Goal: Information Seeking & Learning: Learn about a topic

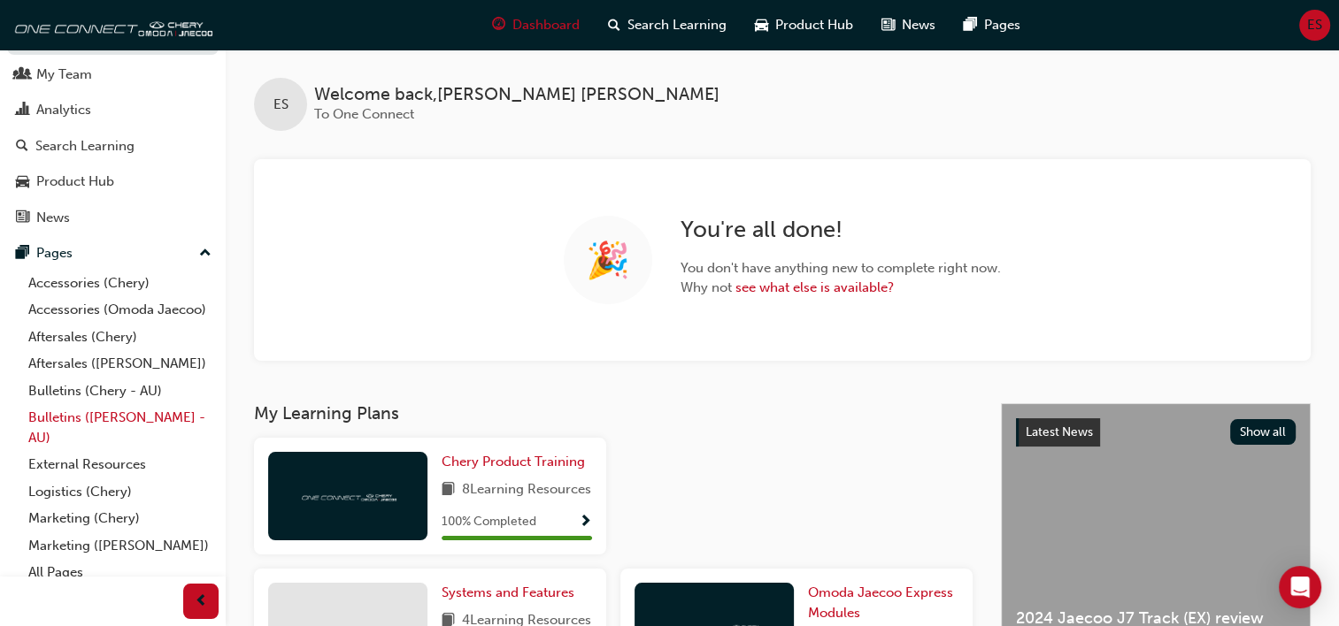
scroll to position [71, 0]
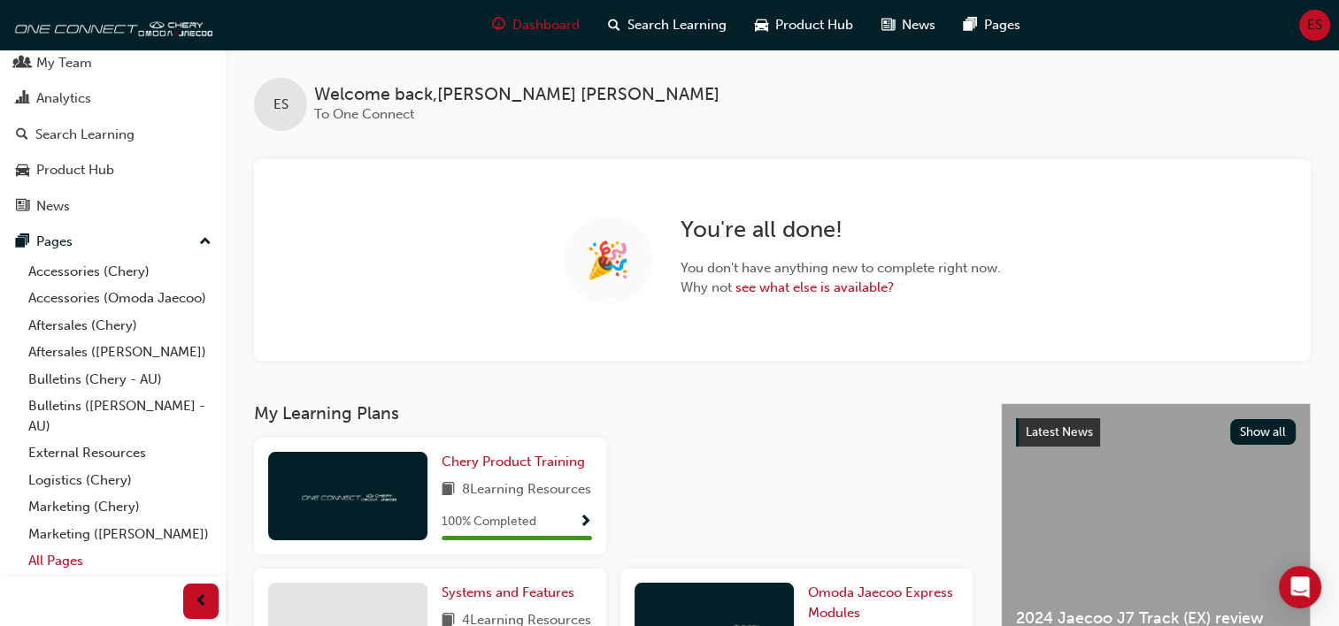
click at [39, 552] on link "All Pages" at bounding box center [119, 561] width 197 height 27
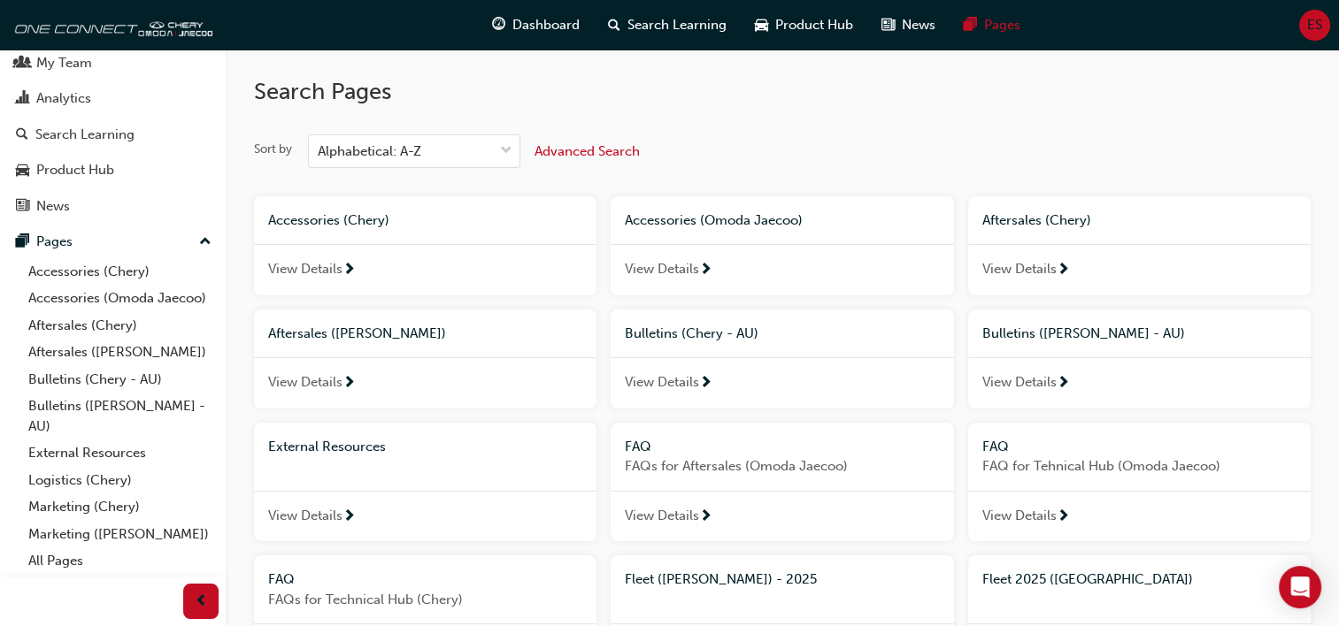
click at [634, 389] on span "View Details" at bounding box center [662, 383] width 74 height 20
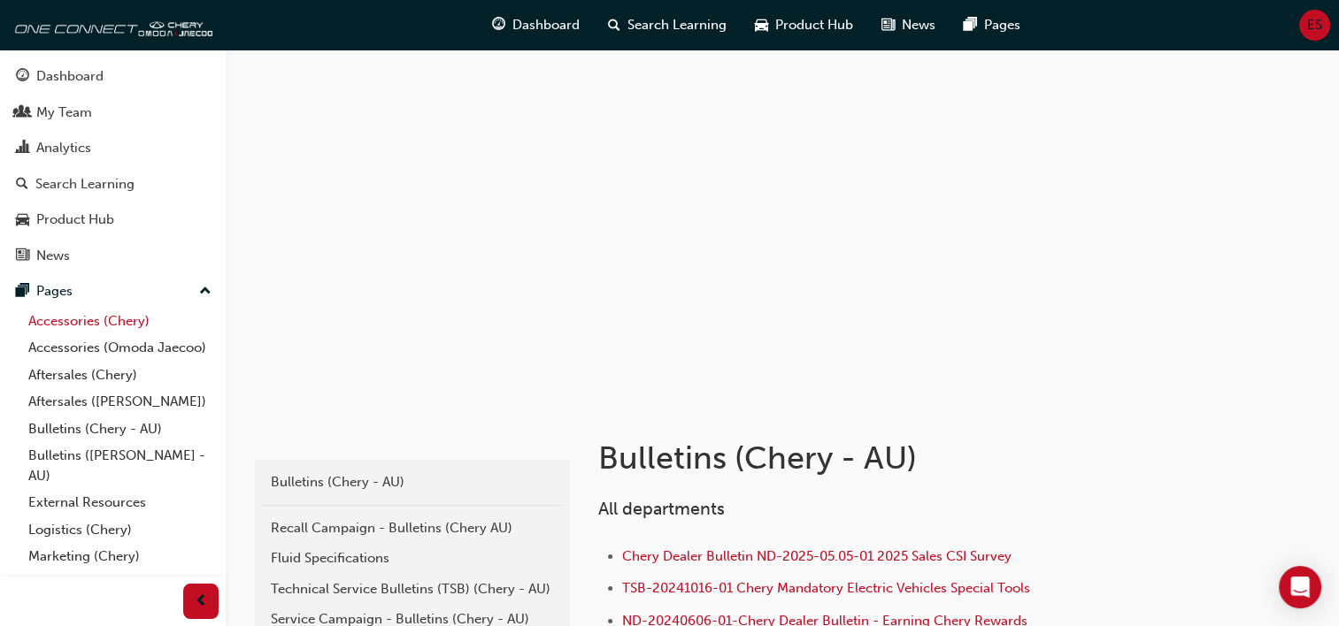
click at [70, 311] on link "Accessories (Chery)" at bounding box center [119, 321] width 197 height 27
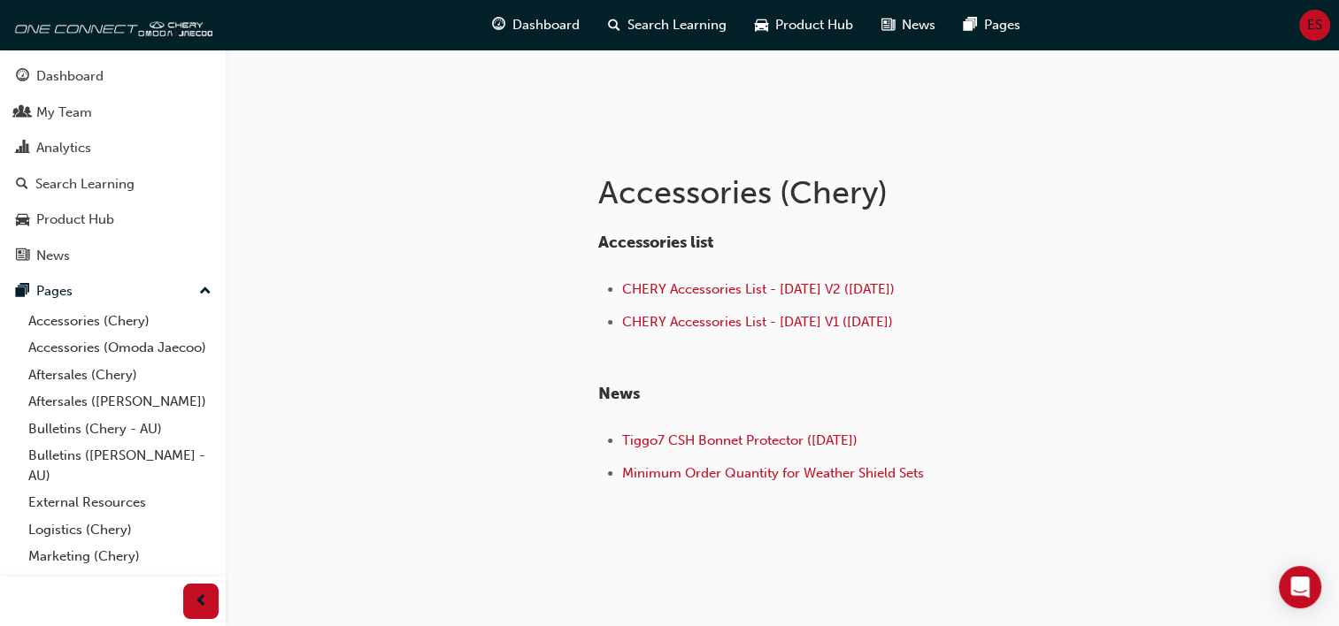
scroll to position [297, 0]
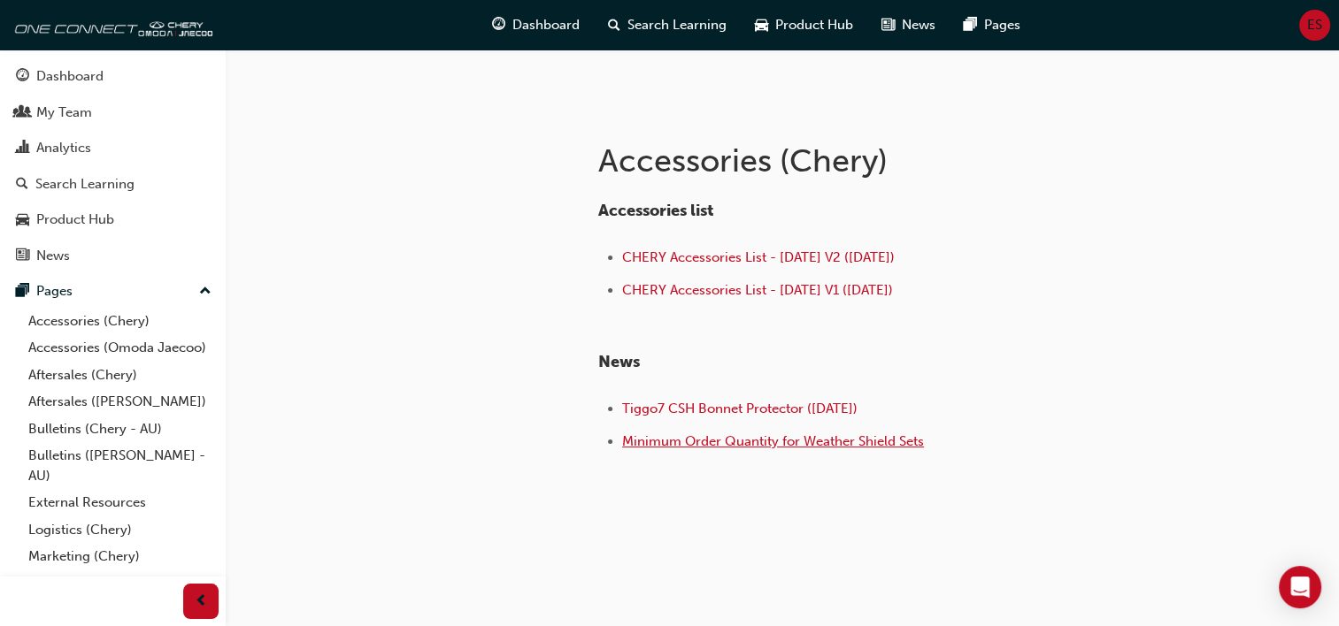
click at [666, 442] on span "Minimum Order Quantity for Weather Shield Sets" at bounding box center [773, 442] width 302 height 16
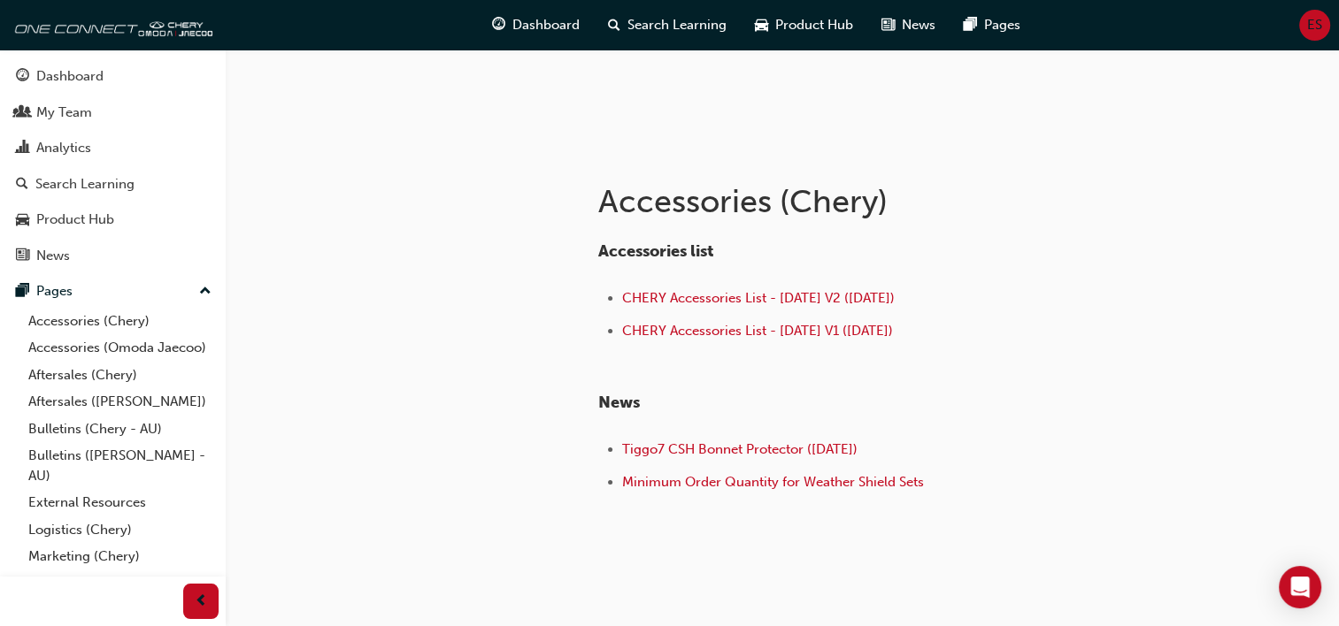
scroll to position [265, 0]
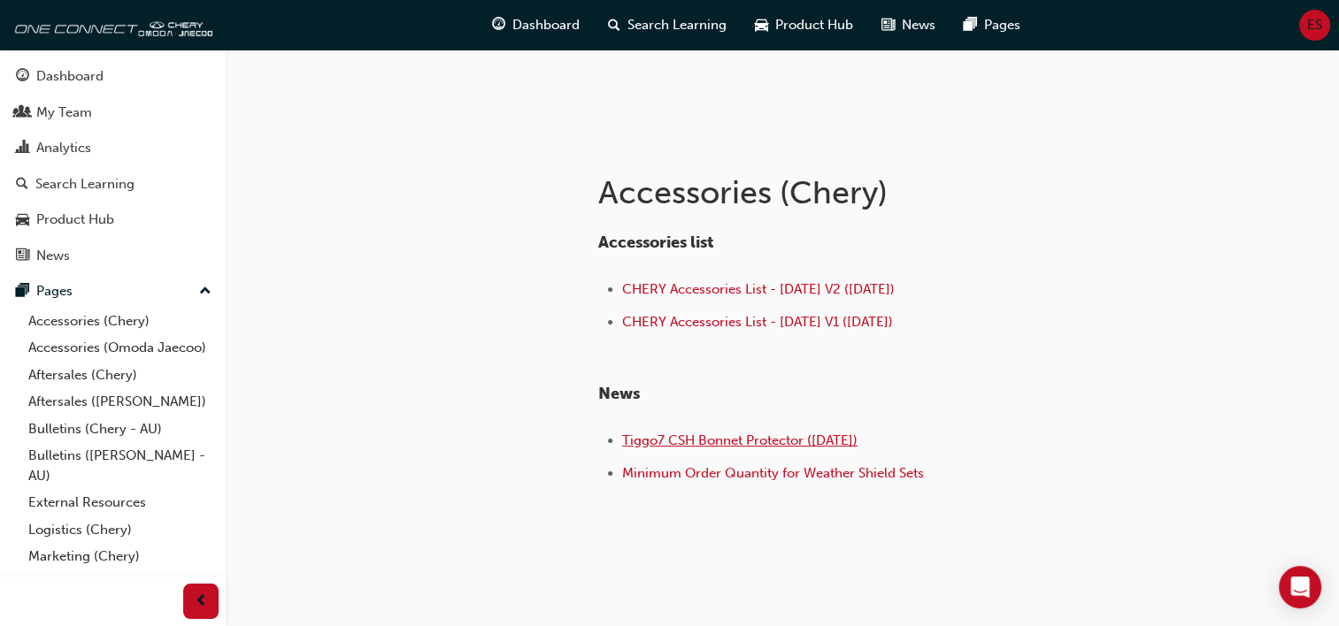
click at [642, 445] on span "Tiggo7 CSH Bonnet Protector ([DATE])" at bounding box center [739, 441] width 235 height 16
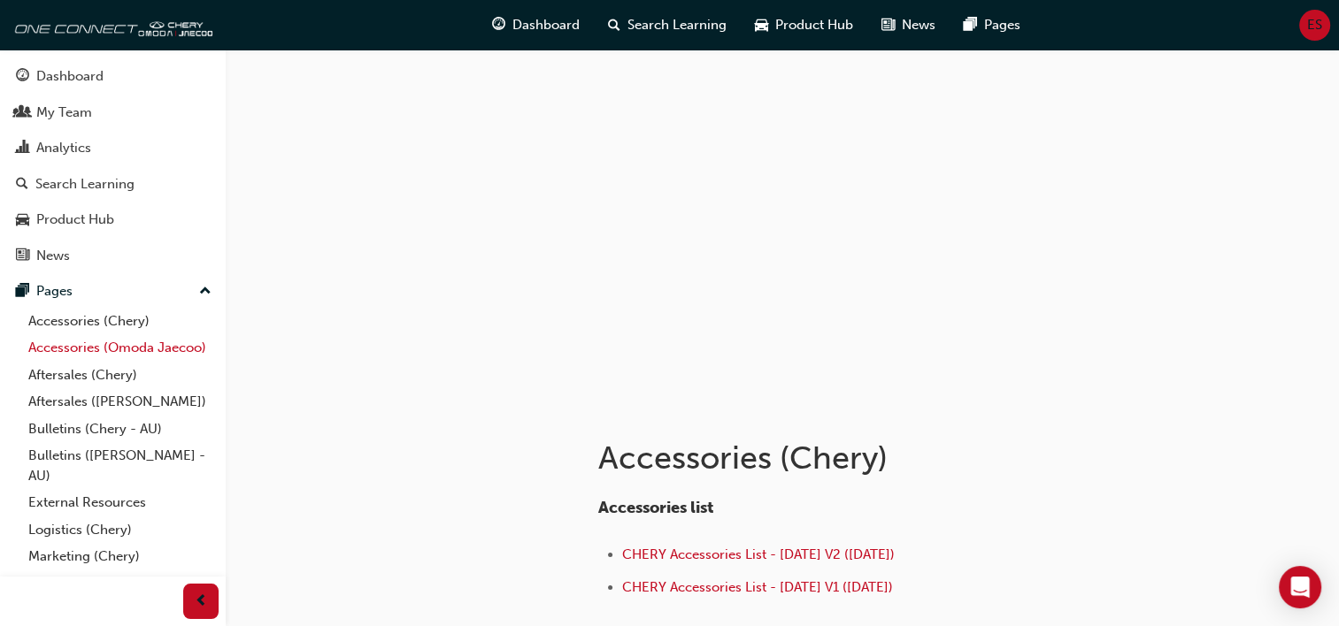
click at [130, 362] on link "Accessories (Omoda Jaecoo)" at bounding box center [119, 347] width 197 height 27
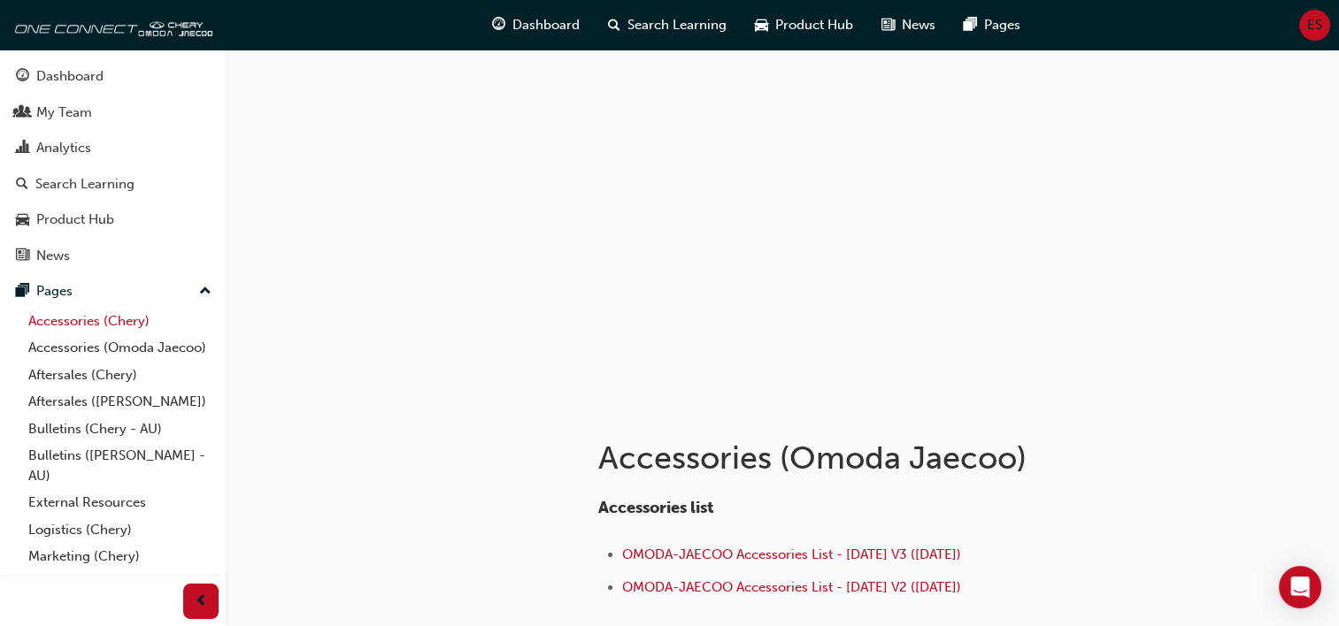
click at [27, 319] on link "Accessories (Chery)" at bounding box center [119, 321] width 197 height 27
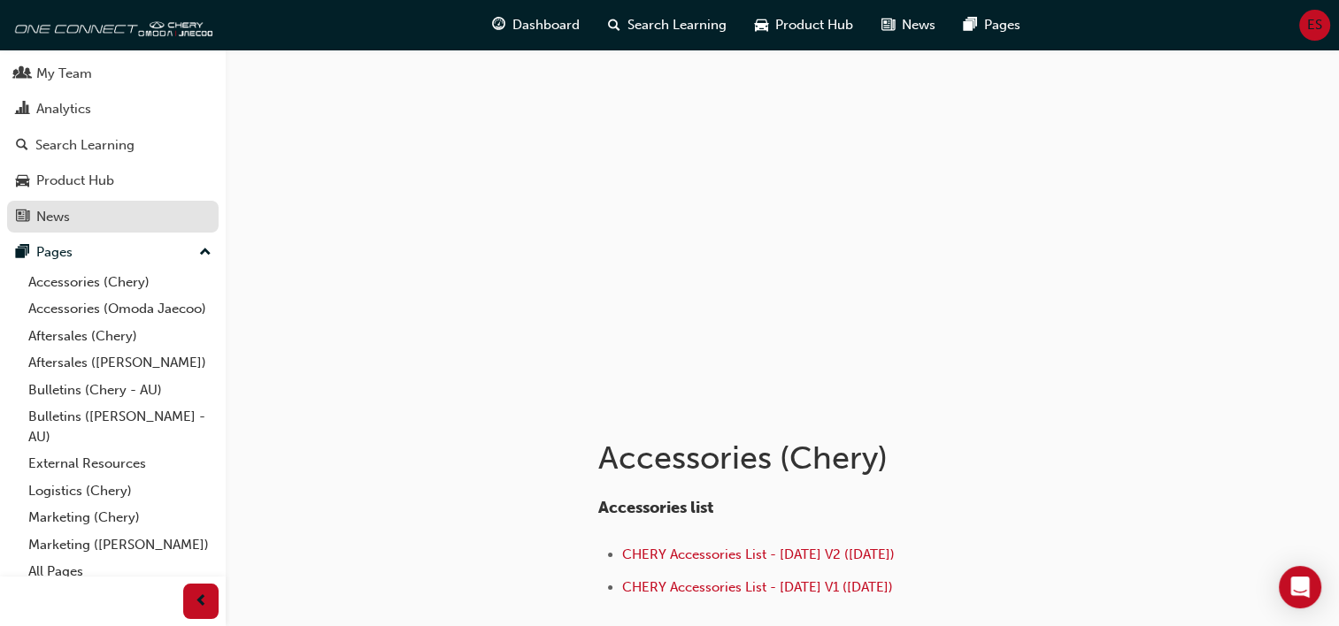
scroll to position [71, 0]
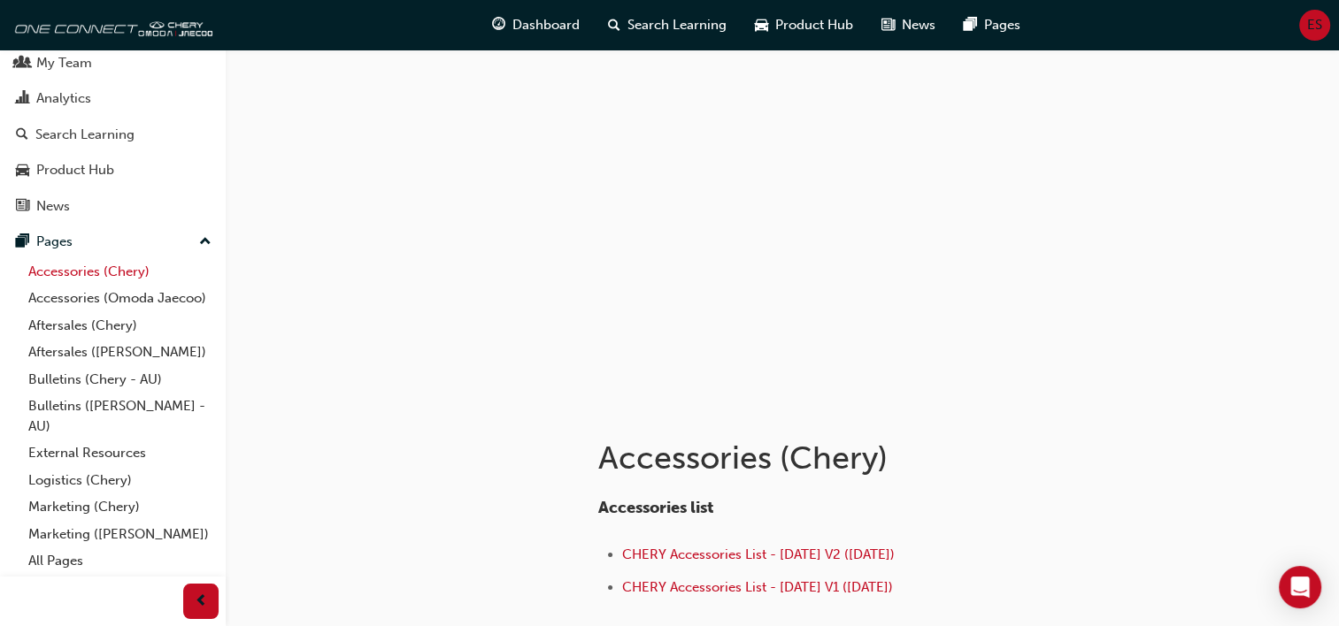
click at [110, 258] on link "Accessories (Chery)" at bounding box center [119, 271] width 197 height 27
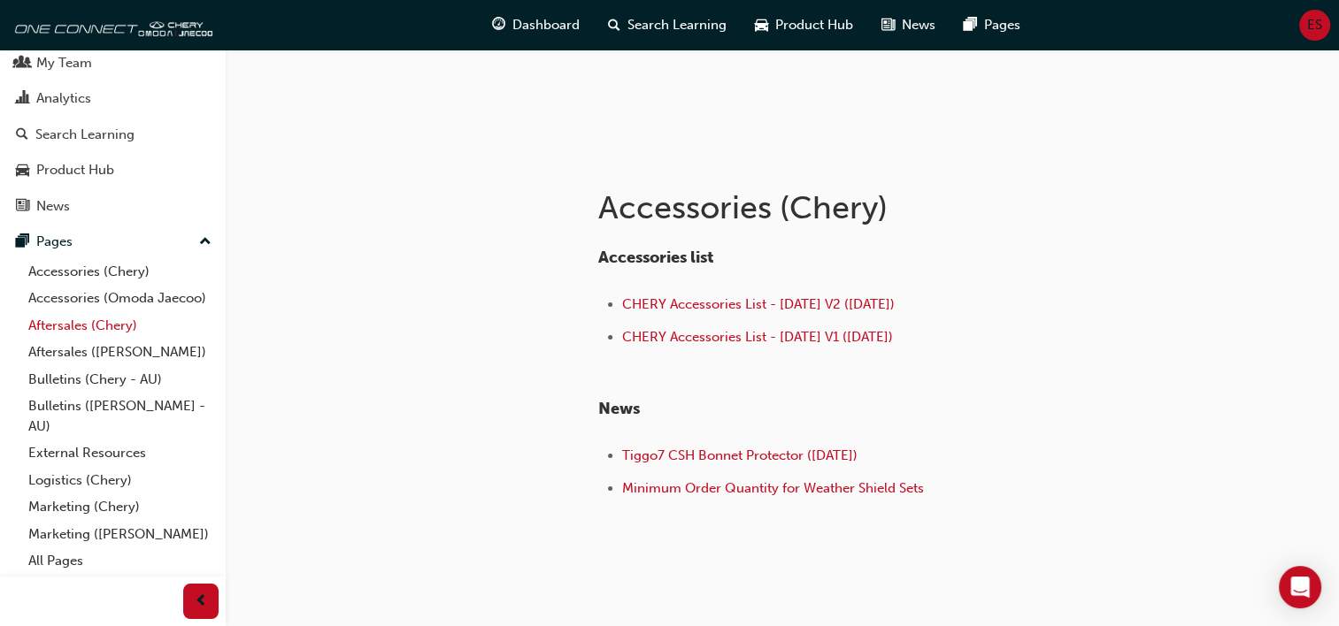
scroll to position [265, 0]
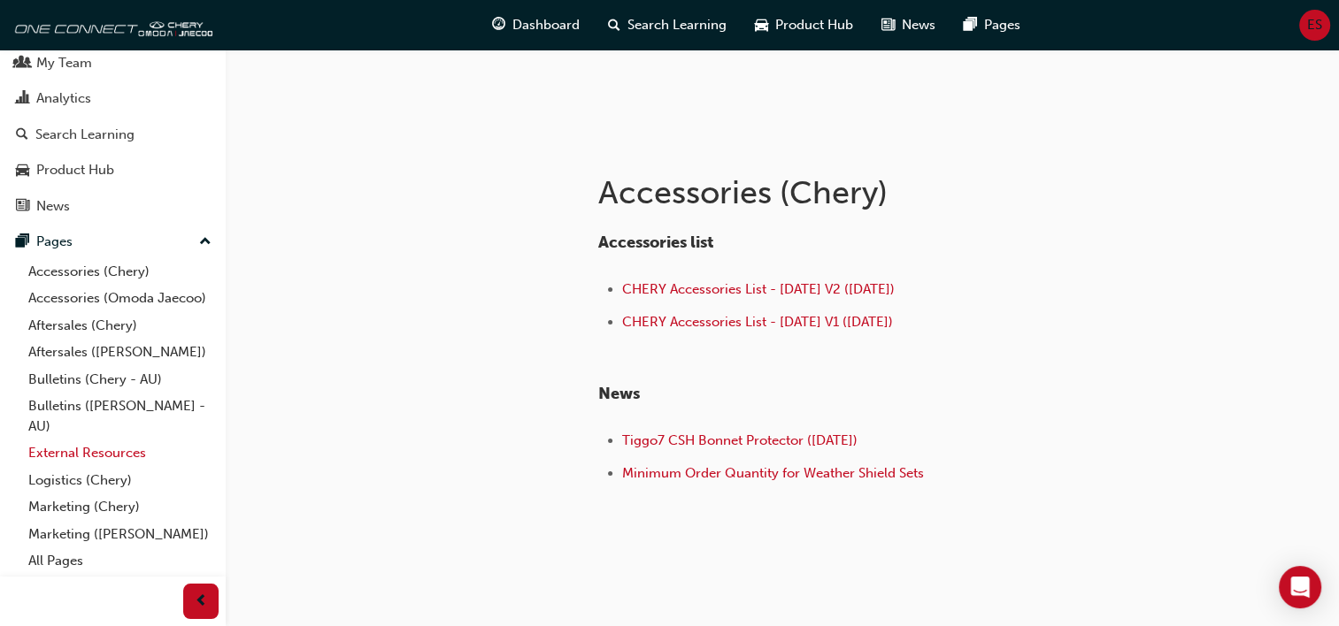
click at [71, 450] on link "External Resources" at bounding box center [119, 453] width 197 height 27
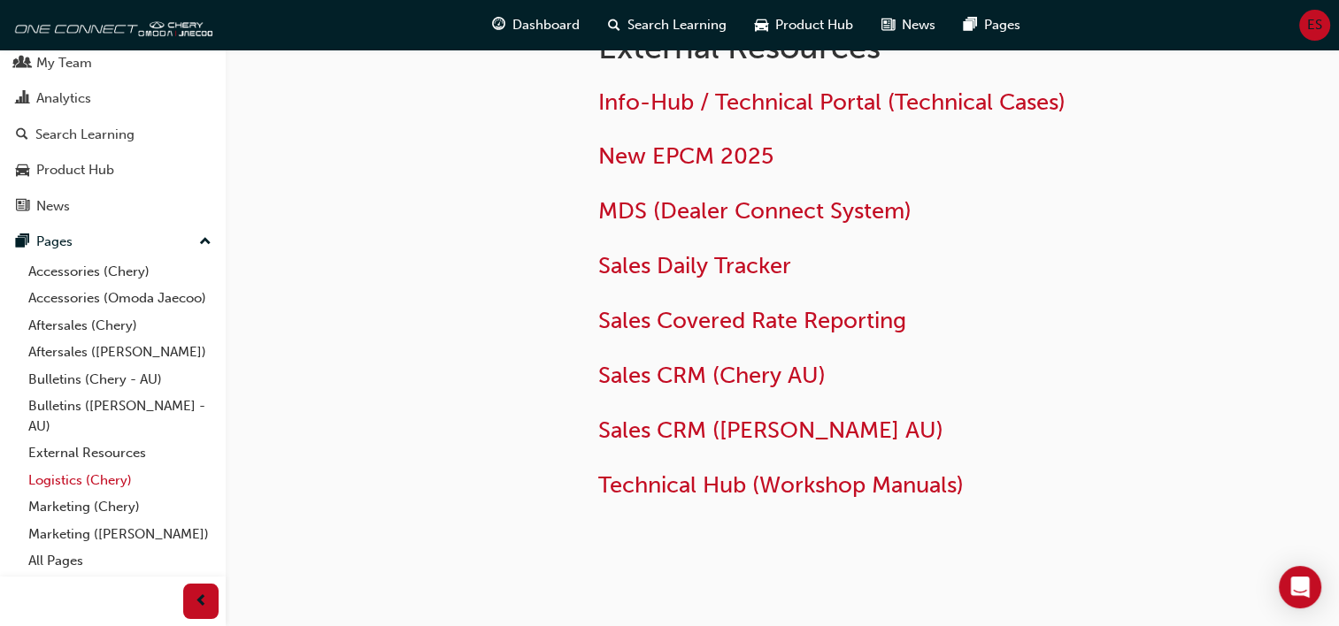
scroll to position [88, 0]
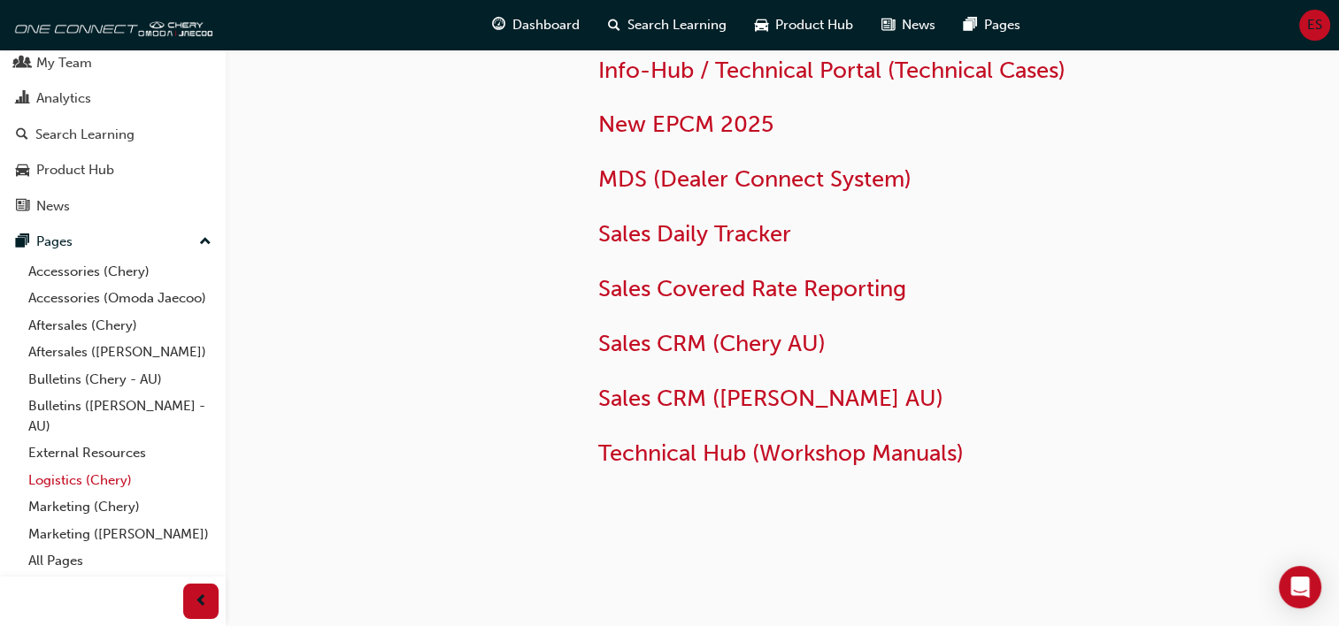
click at [60, 476] on link "Logistics (Chery)" at bounding box center [119, 480] width 197 height 27
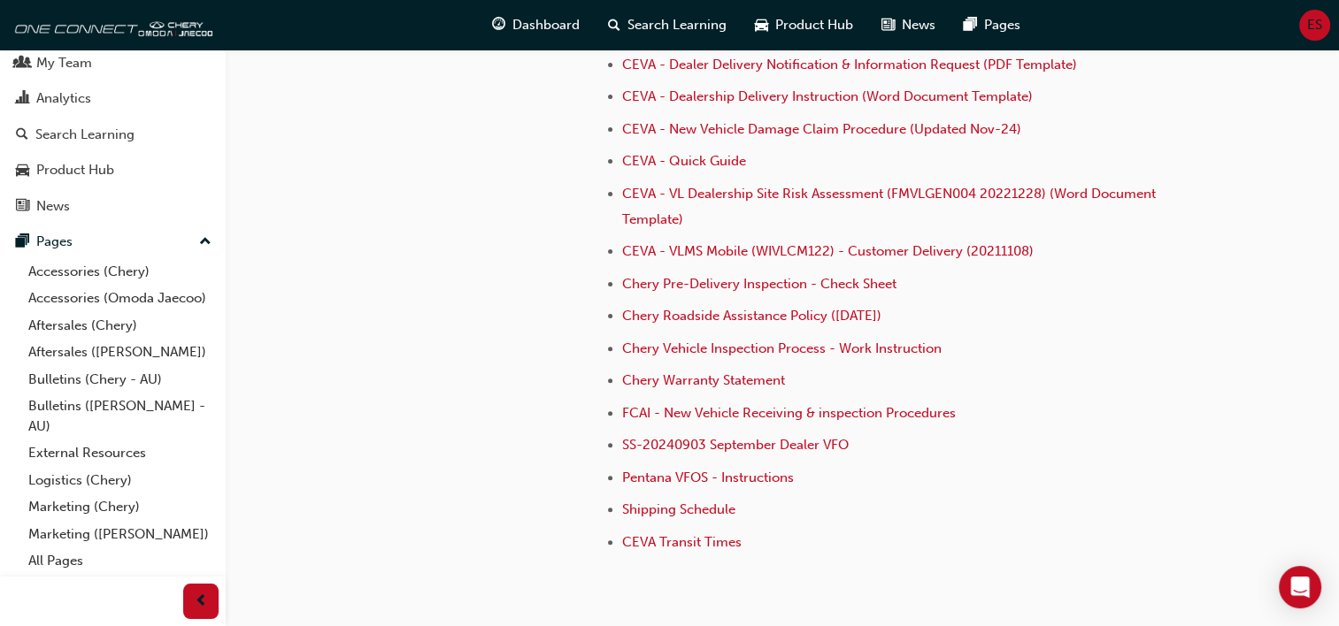
scroll to position [531, 0]
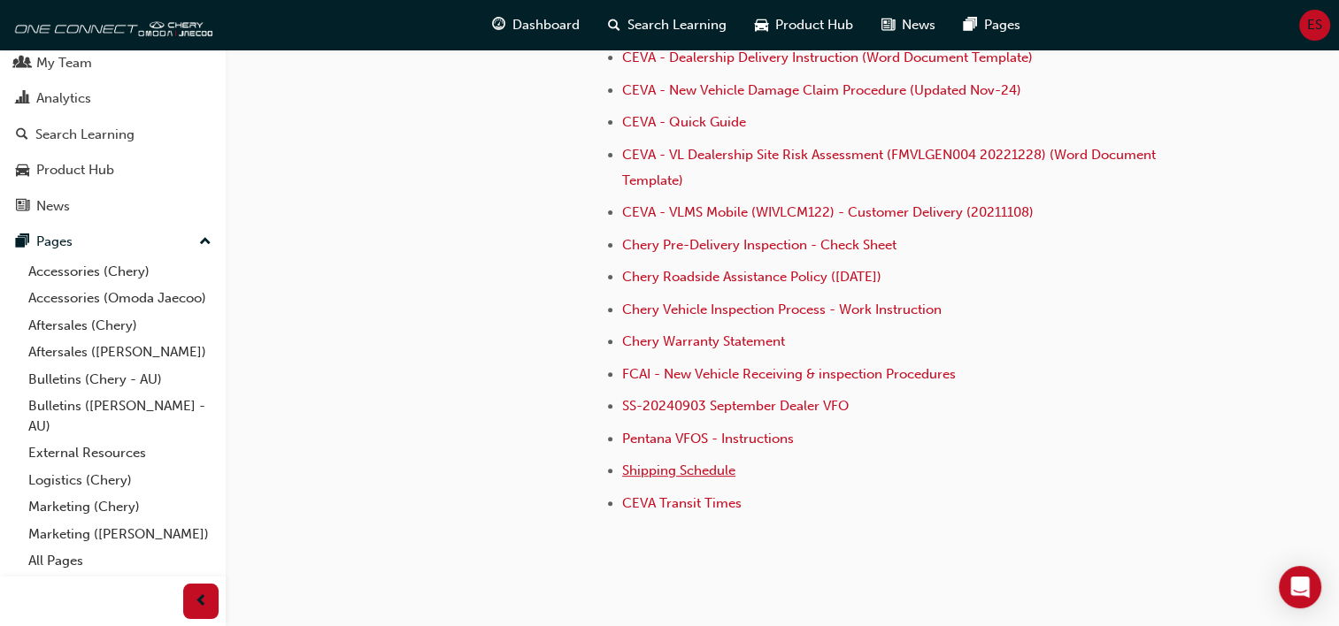
click at [661, 464] on span "Shipping Schedule" at bounding box center [678, 471] width 113 height 16
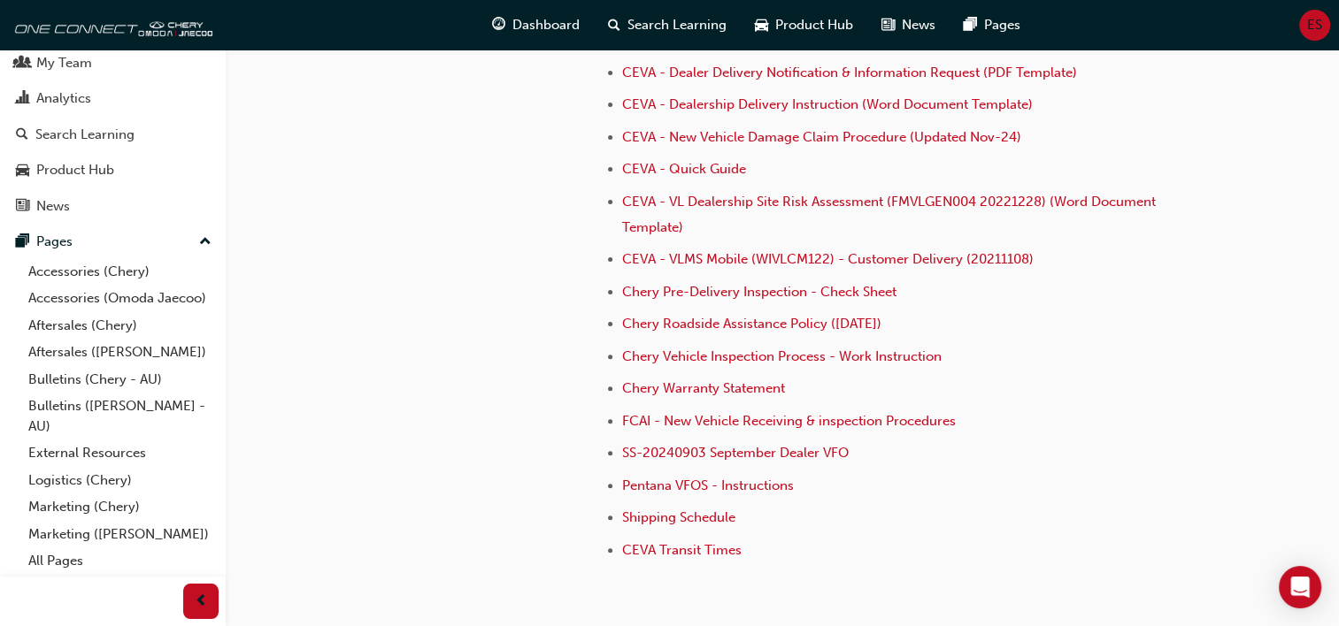
scroll to position [442, 0]
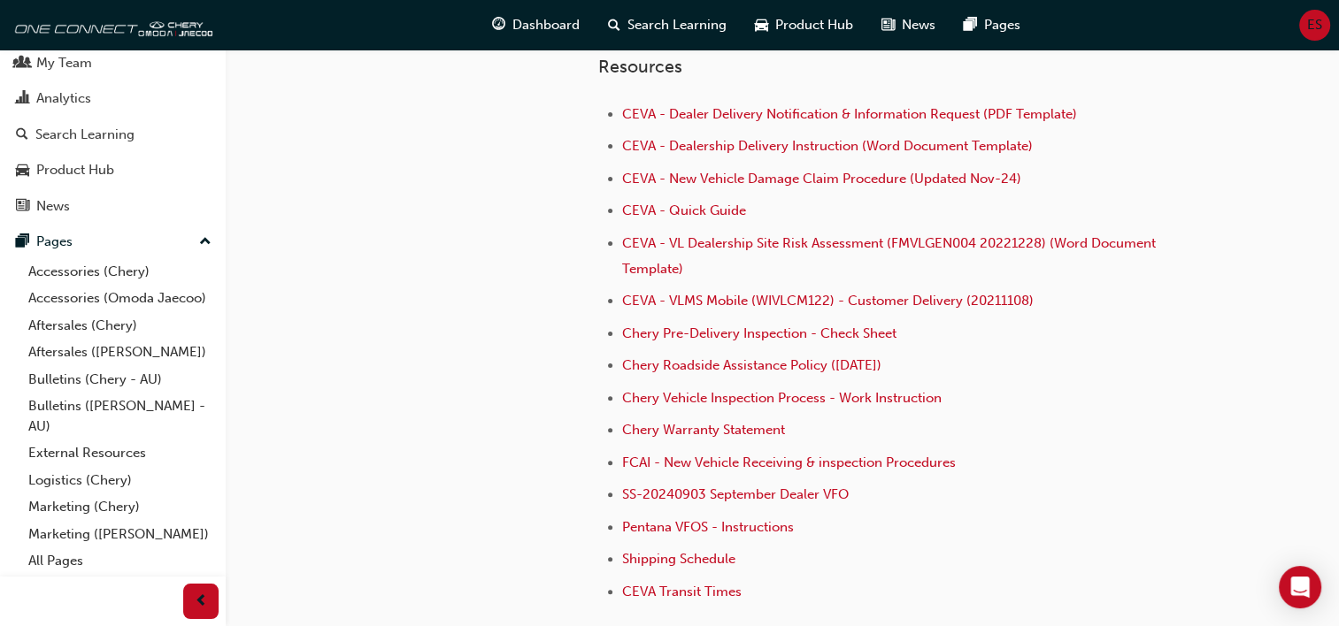
click at [1172, 216] on li "CEVA - Quick Guide" at bounding box center [897, 213] width 551 height 26
click at [32, 557] on link "All Pages" at bounding box center [119, 561] width 197 height 27
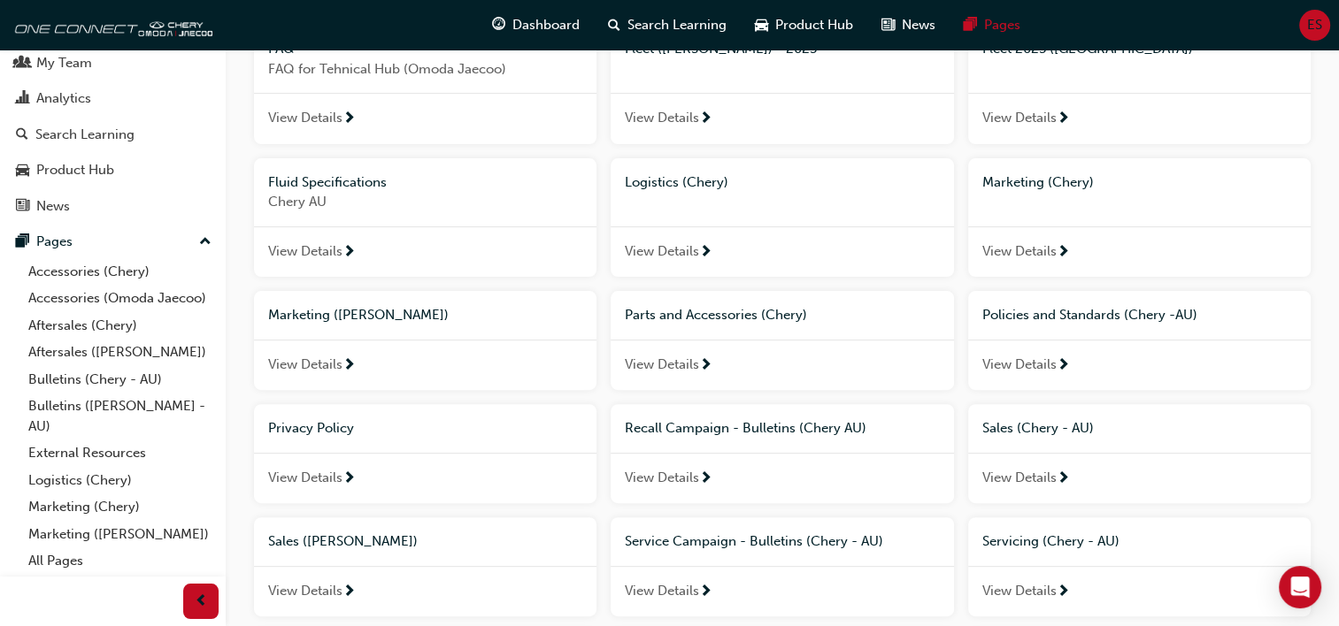
scroll to position [619, 0]
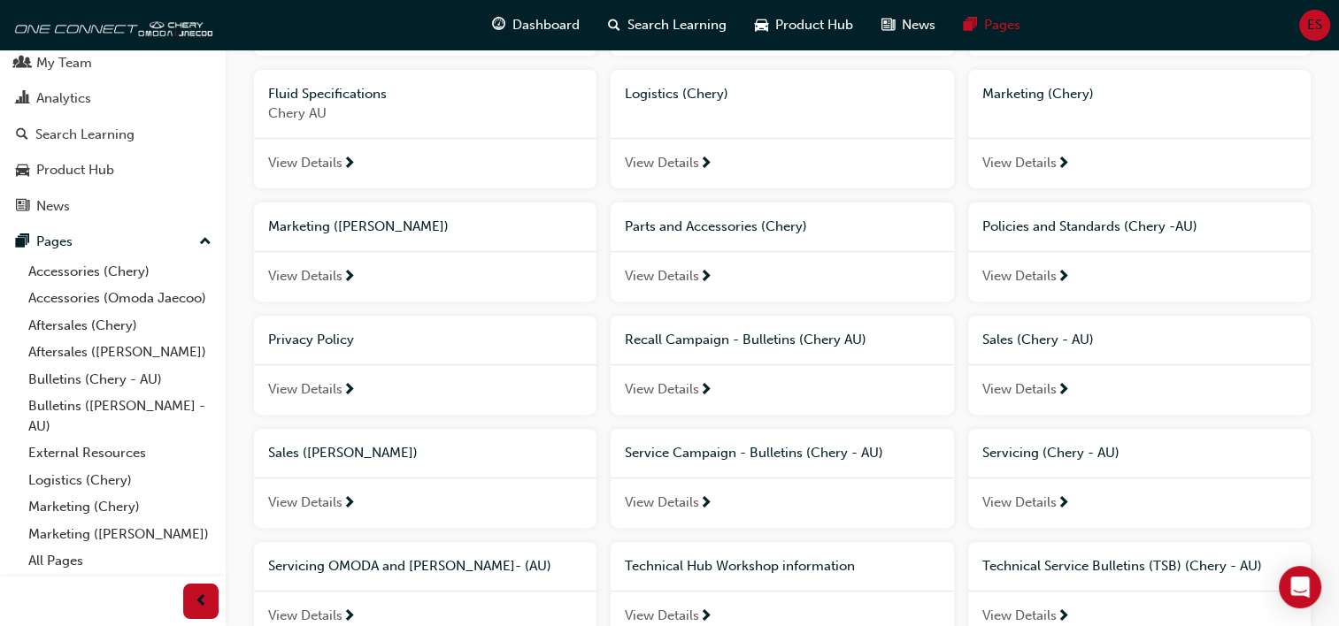
click at [1021, 275] on span "View Details" at bounding box center [1019, 276] width 74 height 20
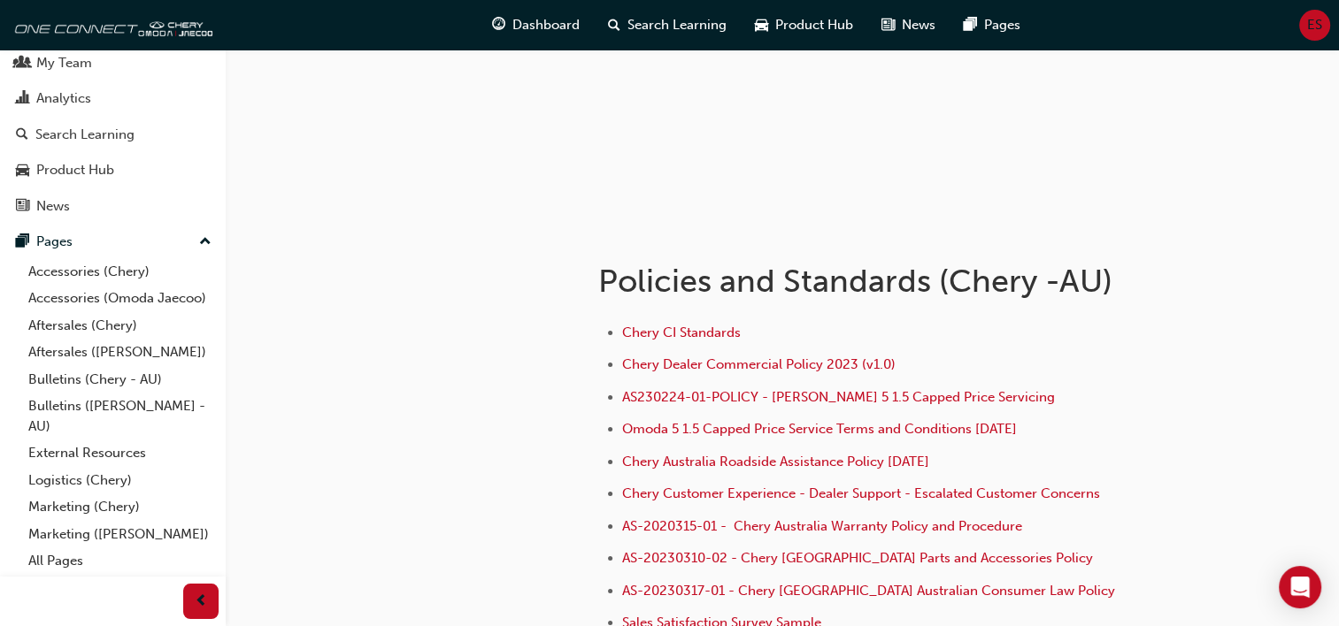
scroll to position [265, 0]
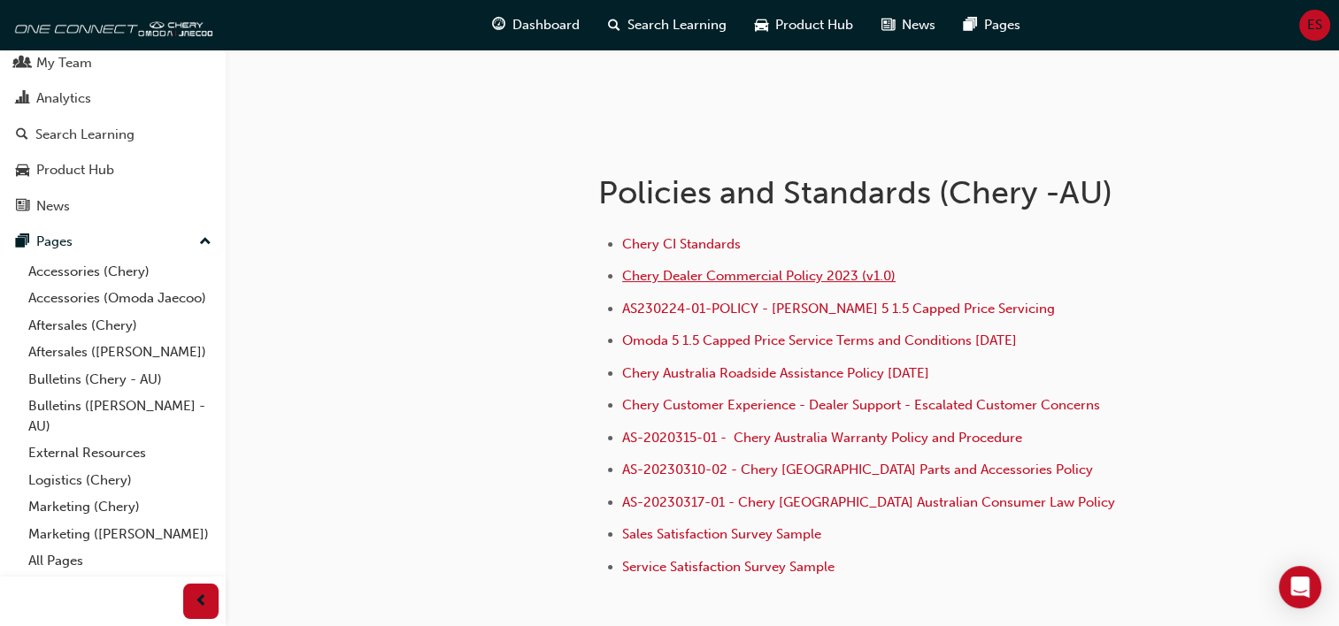
click at [708, 269] on span "Chery Dealer Commercial Policy 2023 (v1.0)" at bounding box center [758, 276] width 273 height 16
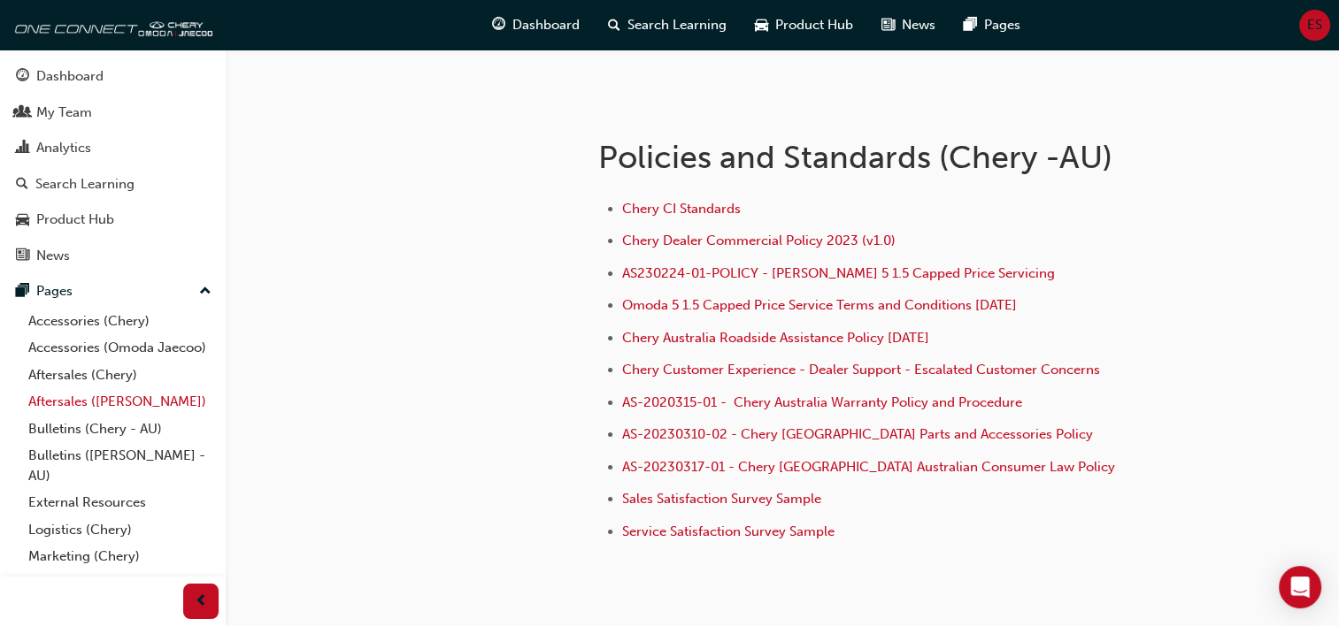
scroll to position [71, 0]
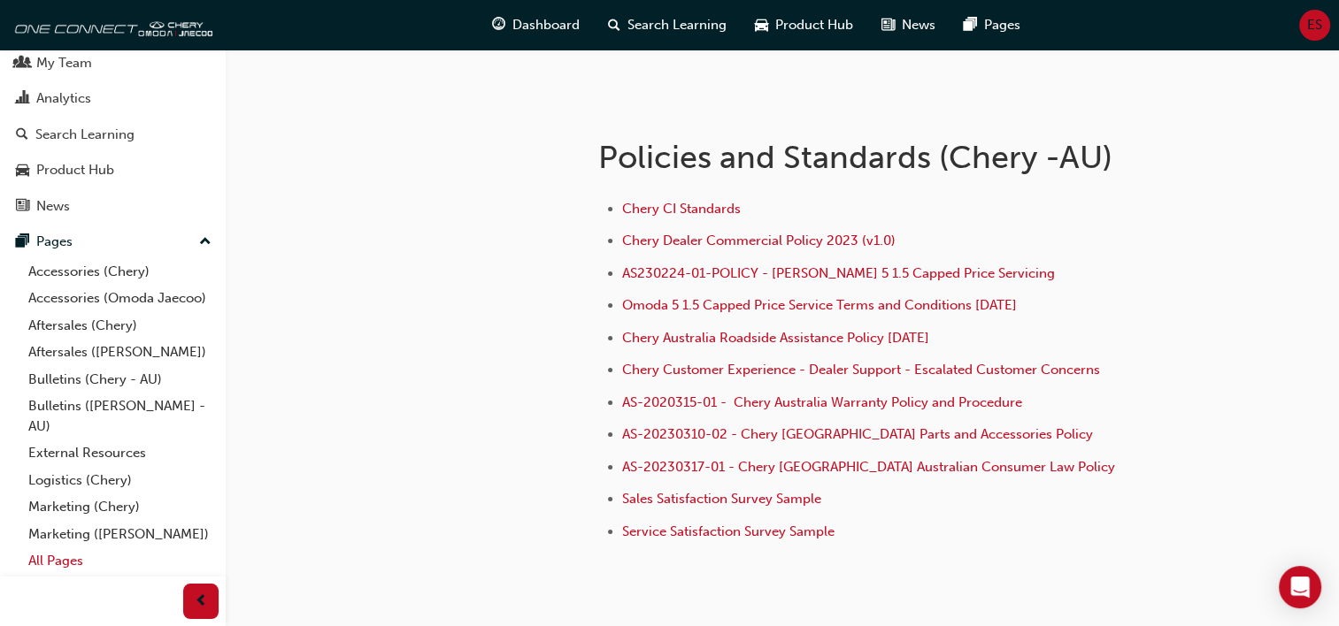
click at [64, 560] on link "All Pages" at bounding box center [119, 561] width 197 height 27
